Goal: Task Accomplishment & Management: Complete application form

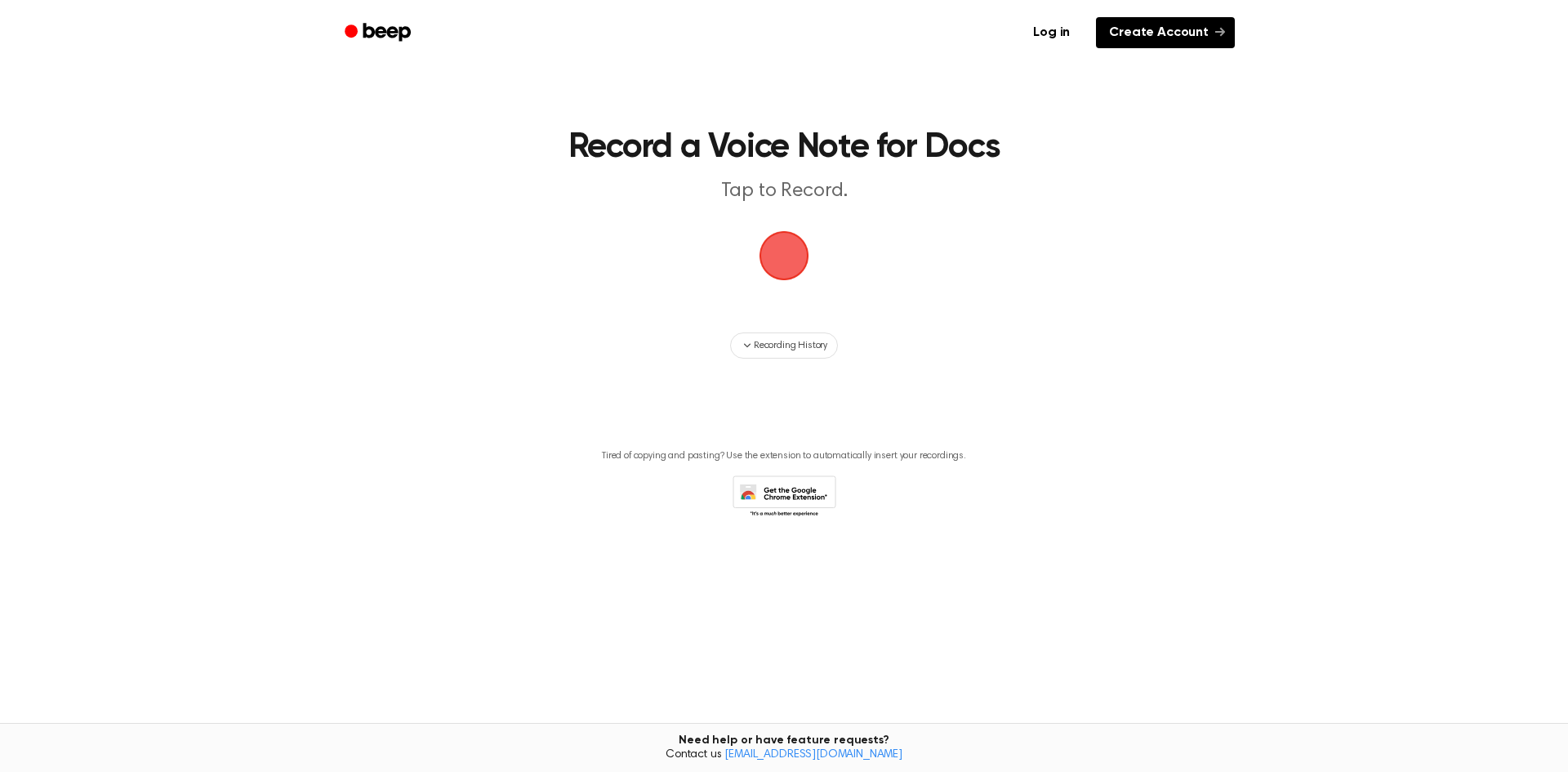
click at [1161, 32] on link "Create Account" at bounding box center [1165, 32] width 139 height 31
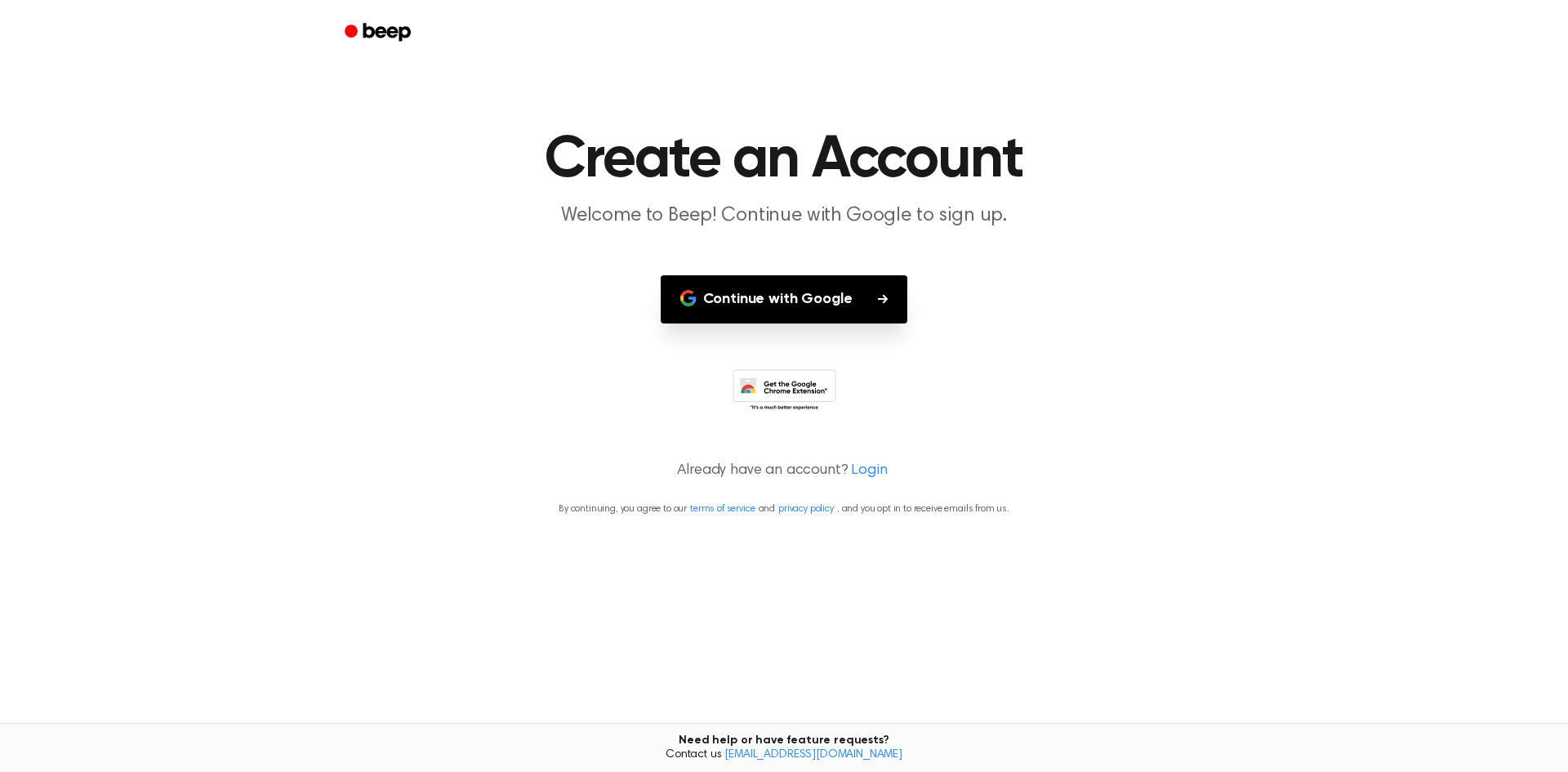
click at [766, 294] on button "Continue with Google" at bounding box center [784, 299] width 247 height 48
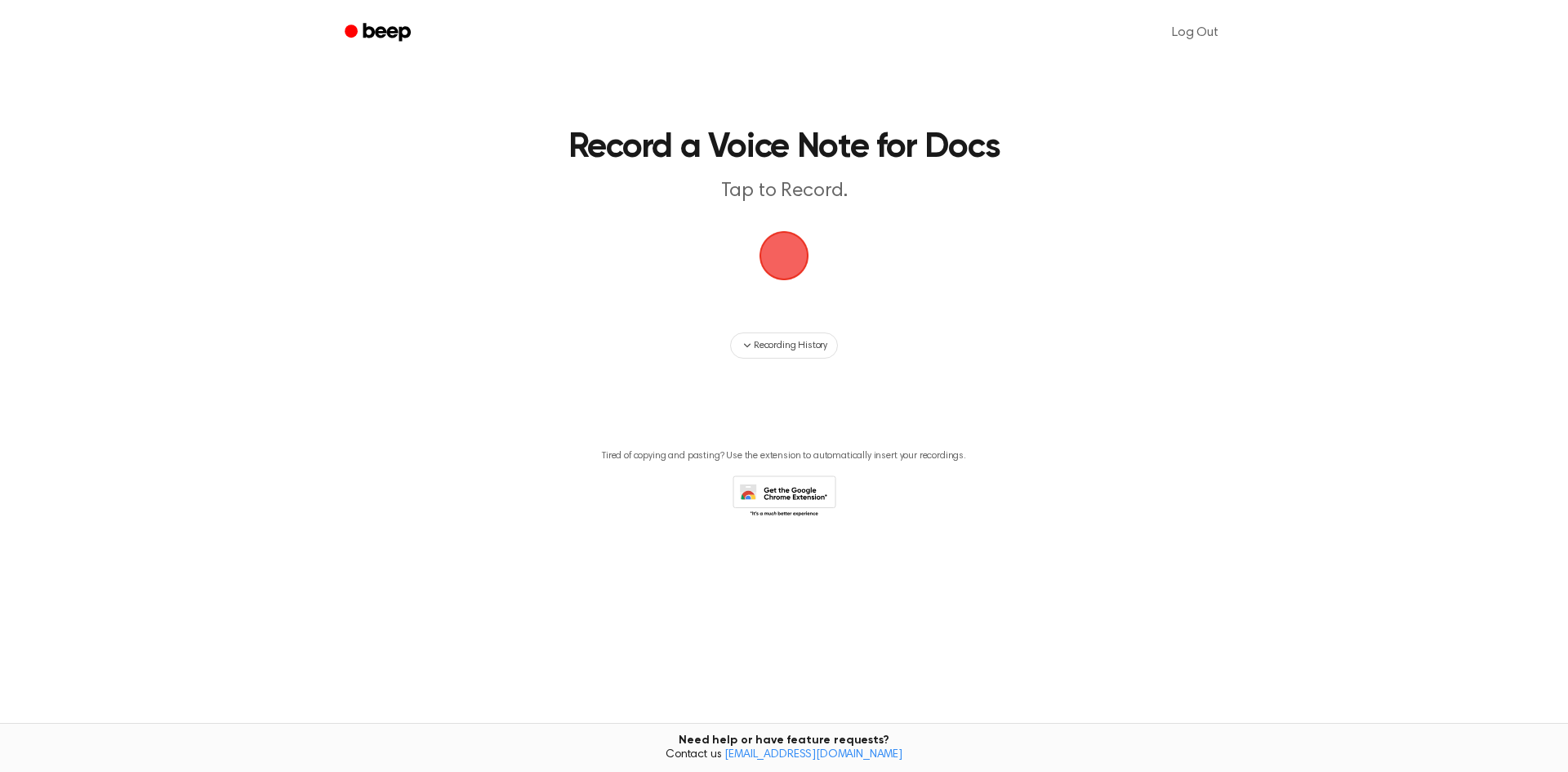
click at [784, 267] on span "button" at bounding box center [784, 255] width 46 height 46
click at [784, 266] on span "button" at bounding box center [784, 255] width 46 height 46
